Goal: Navigation & Orientation: Go to known website

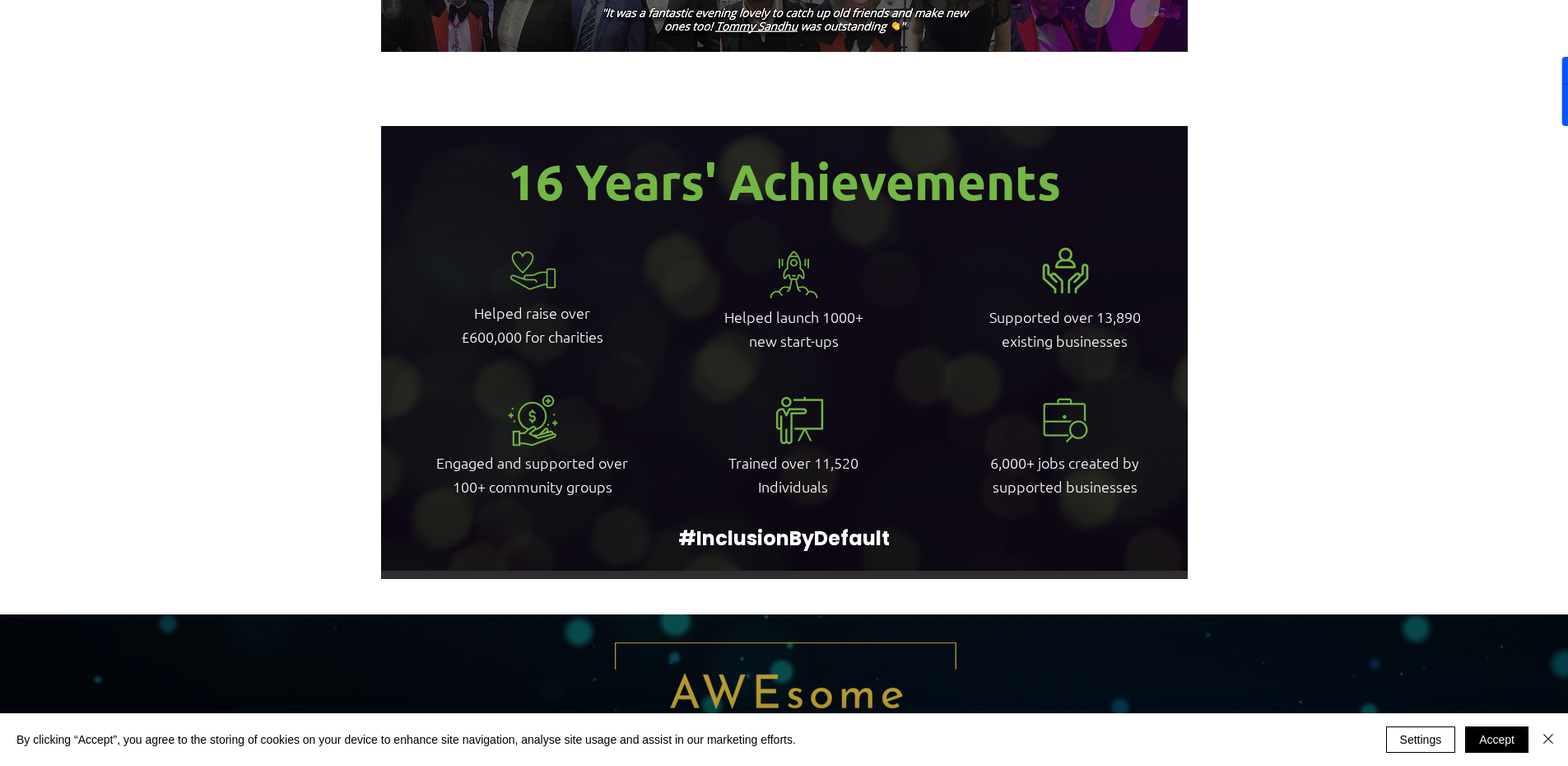
scroll to position [4199, 0]
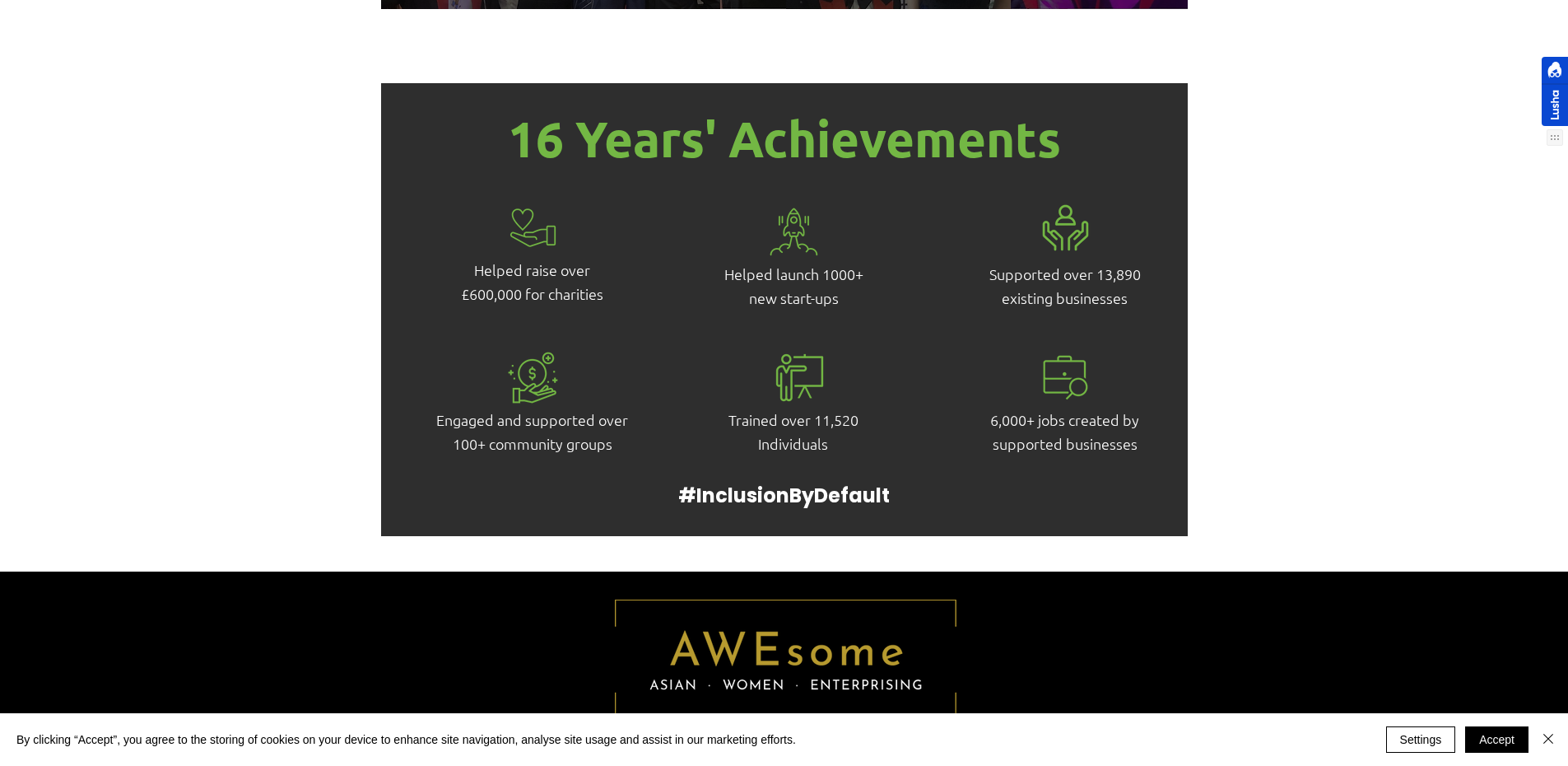
click at [1549, 96] on div at bounding box center [1555, 91] width 26 height 69
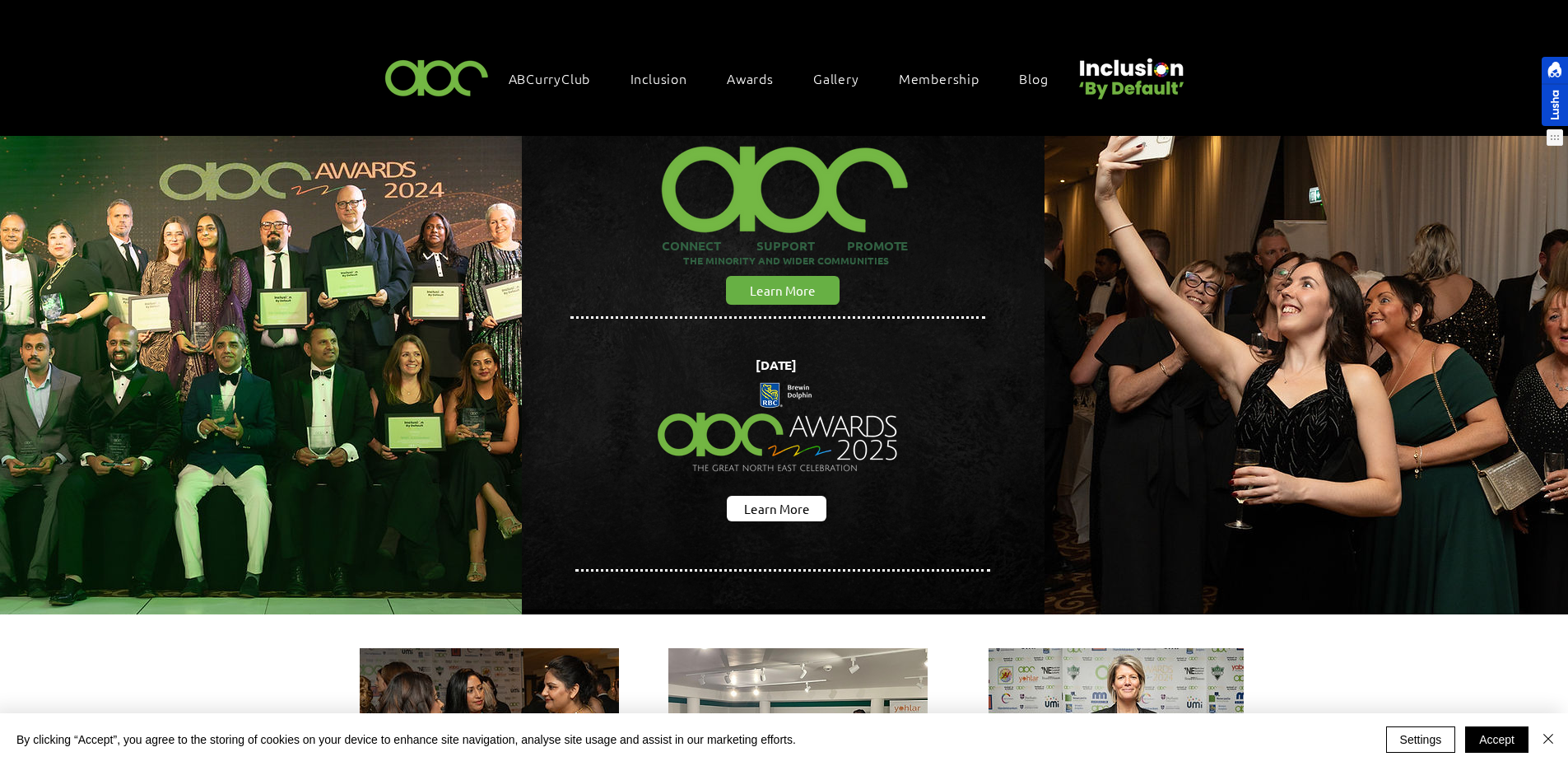
click at [1553, 114] on div at bounding box center [1555, 91] width 26 height 69
